Goal: Task Accomplishment & Management: Manage account settings

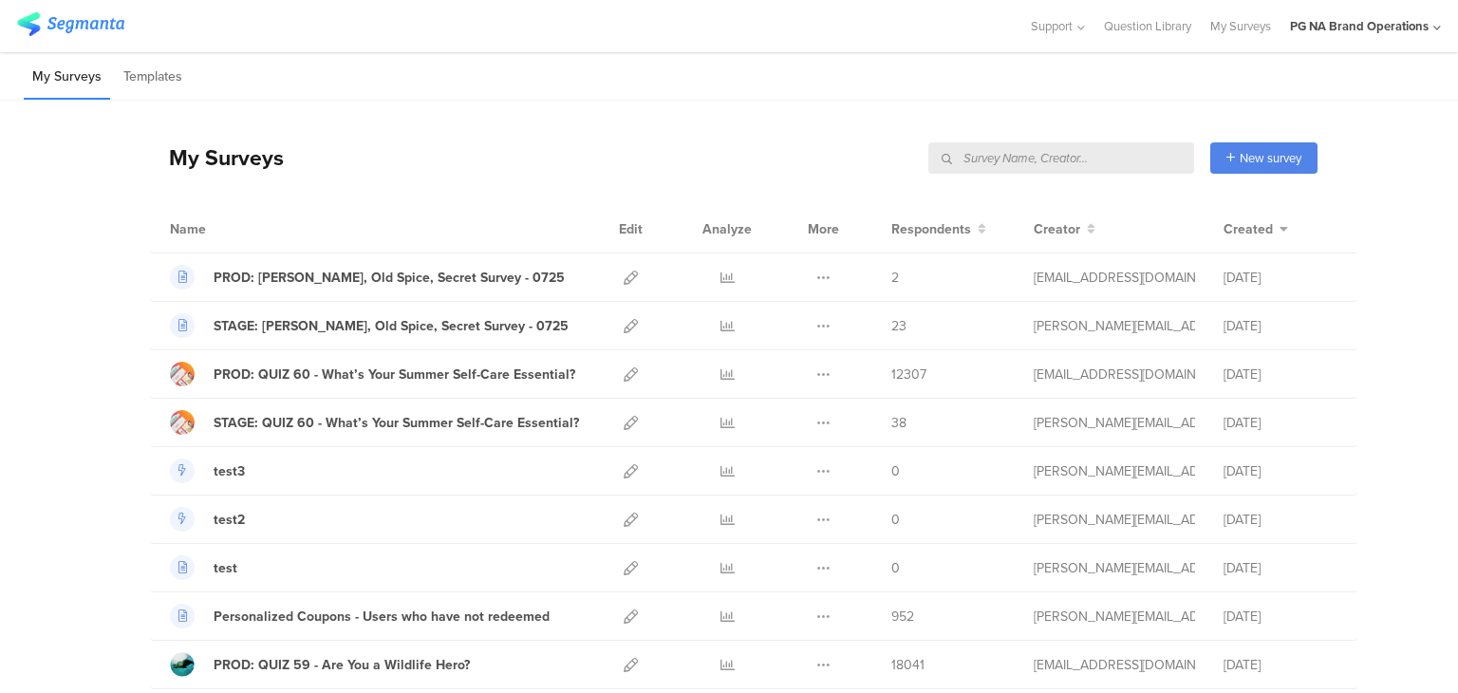
click at [1095, 166] on input "text" at bounding box center [1061, 157] width 266 height 31
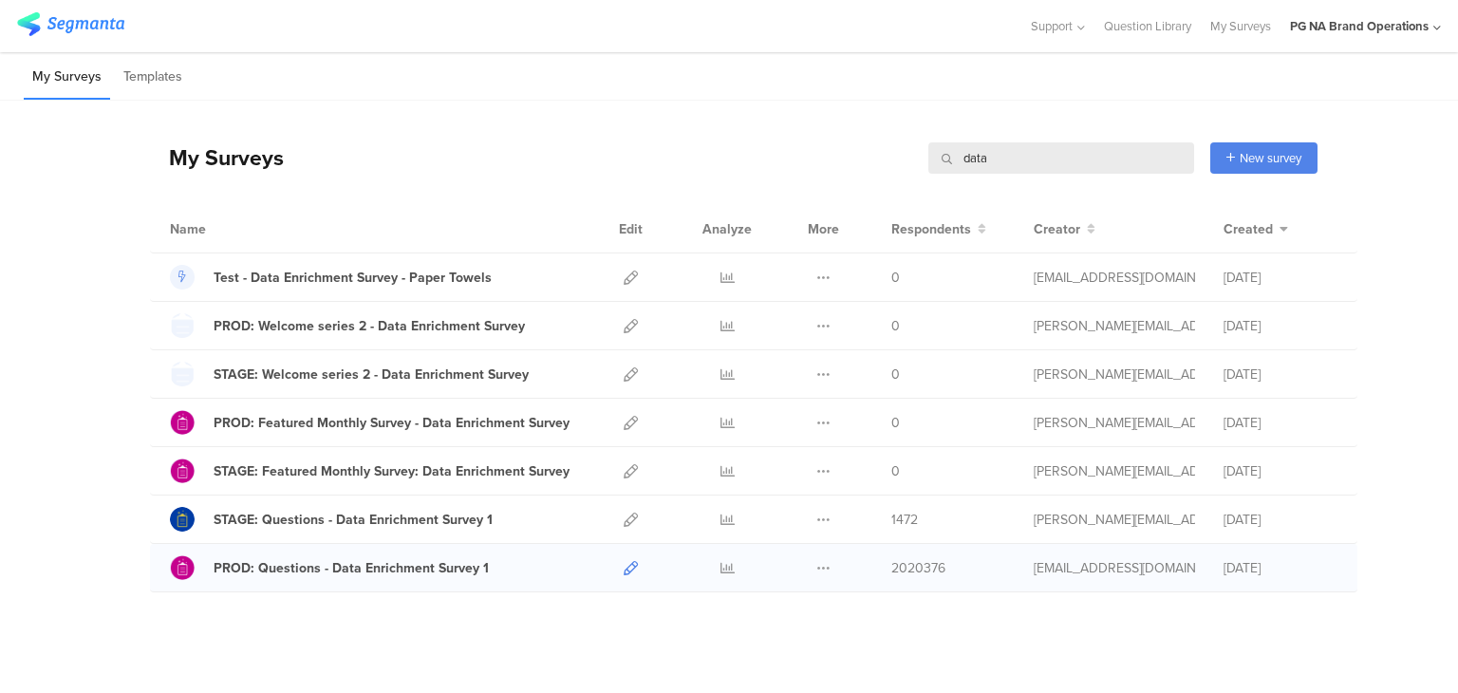
click at [623, 563] on icon at bounding box center [630, 568] width 14 height 14
click at [975, 160] on input "data" at bounding box center [1061, 157] width 266 height 31
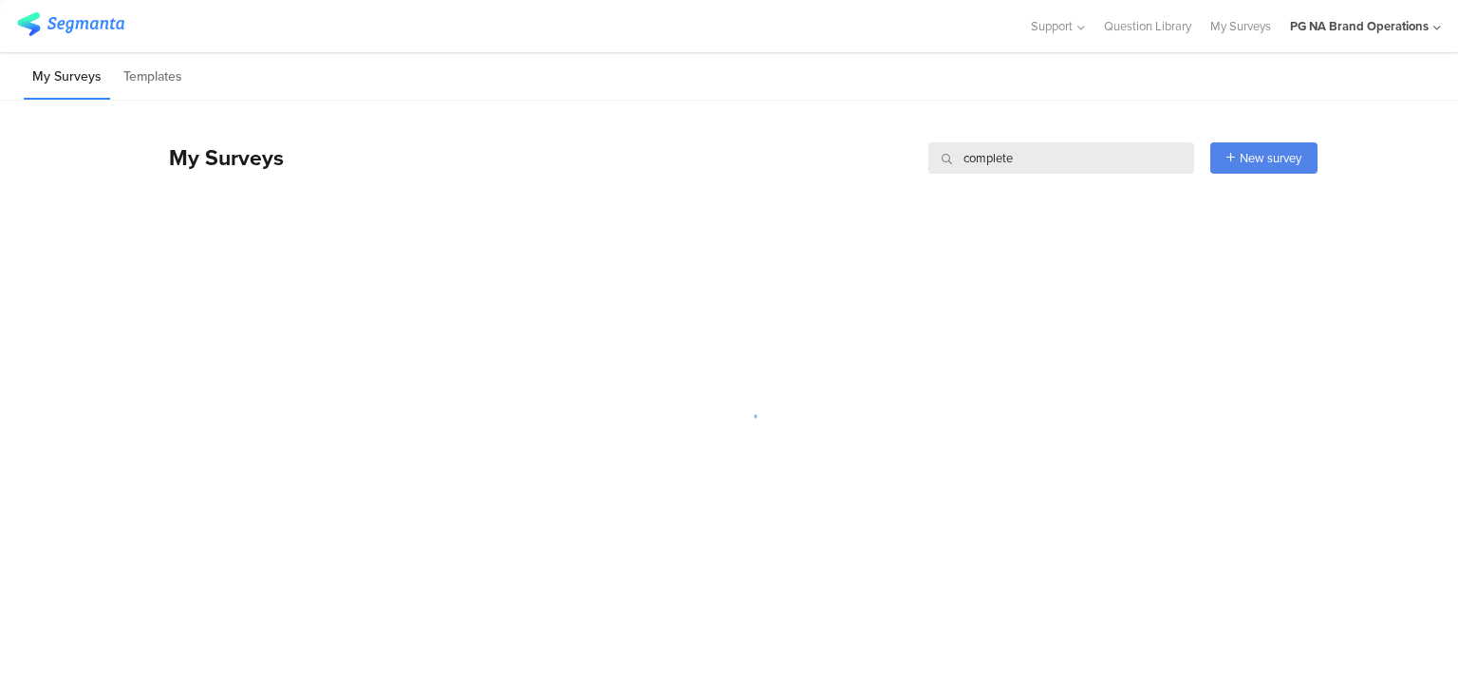
type input "complete"
click at [637, 128] on div "My Surveys complete complete New survey Start from scratch Choose from templates" at bounding box center [733, 158] width 1167 height 76
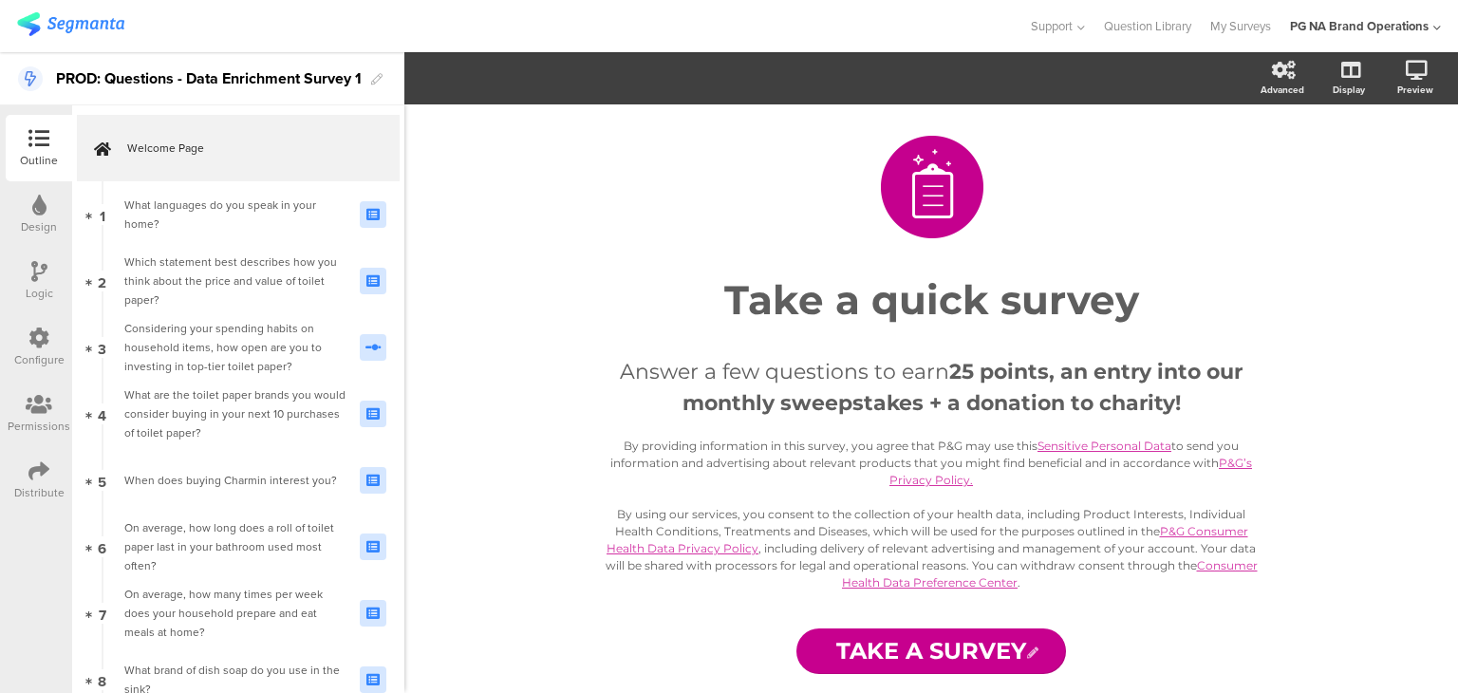
click at [25, 333] on div "Configure" at bounding box center [39, 347] width 66 height 66
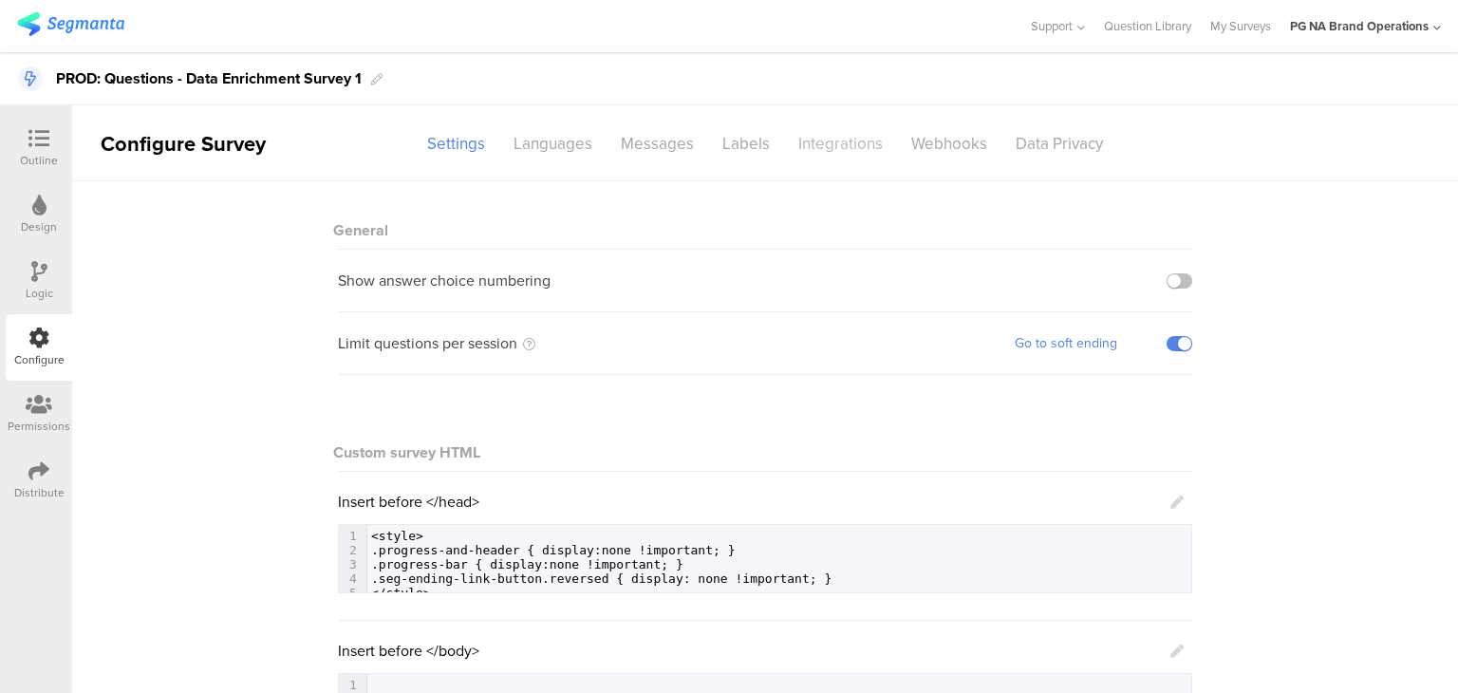
click at [824, 130] on div "Integrations" at bounding box center [840, 143] width 113 height 33
